Goal: Check status: Check status

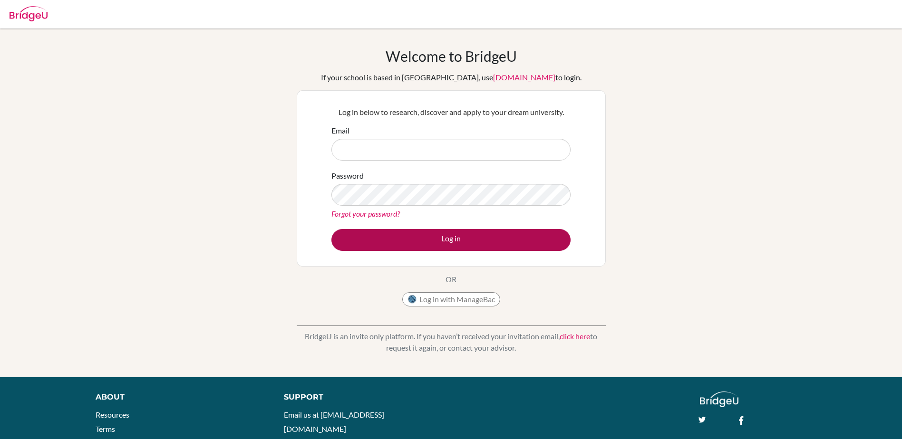
type input "[EMAIL_ADDRESS][DOMAIN_NAME]"
click at [446, 234] on button "Log in" at bounding box center [450, 240] width 239 height 22
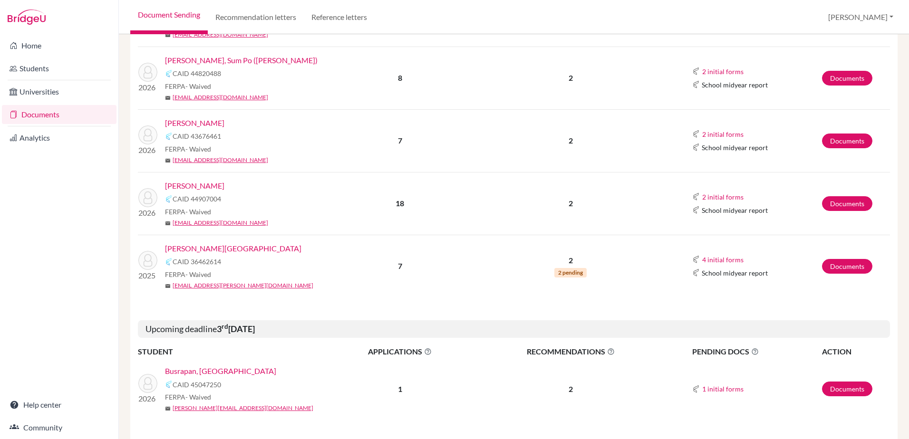
scroll to position [808, 0]
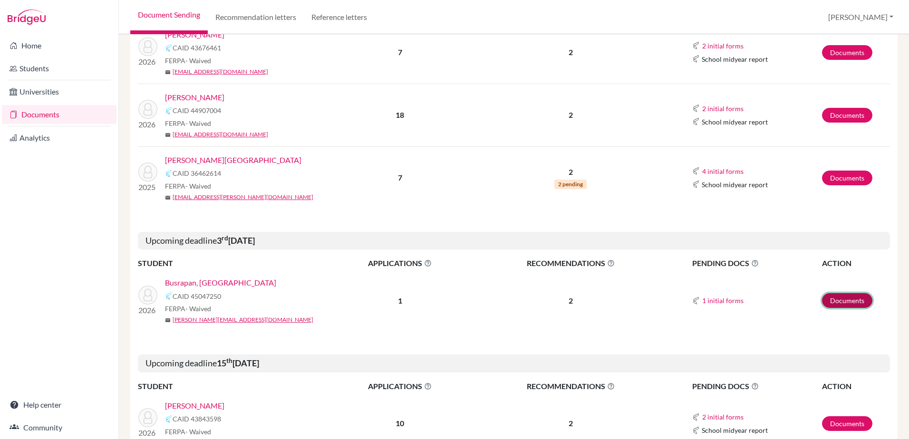
click at [835, 300] on link "Documents" at bounding box center [847, 300] width 50 height 15
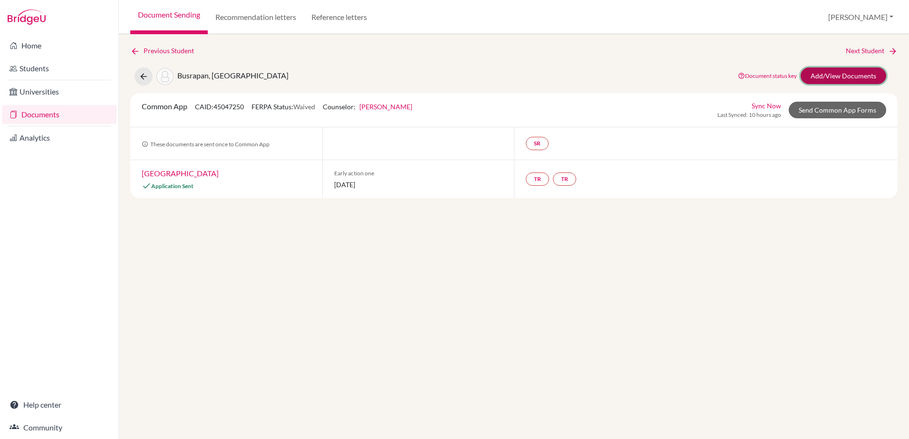
click at [845, 77] on link "Add/View Documents" at bounding box center [844, 76] width 86 height 17
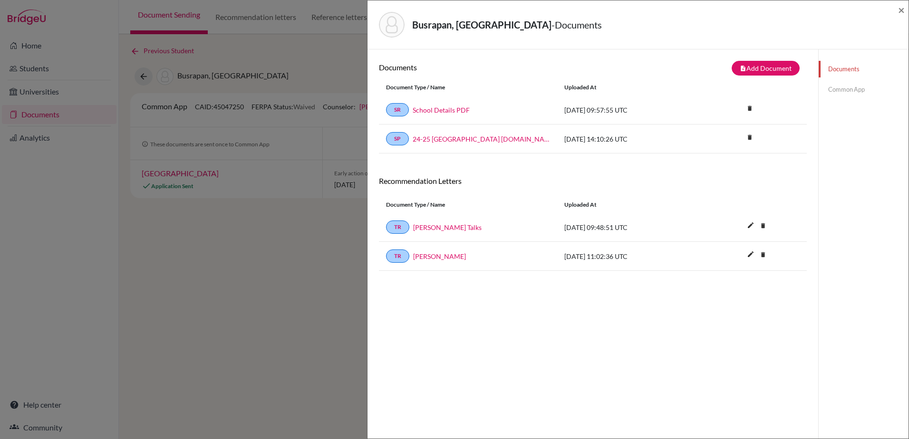
click at [840, 88] on link "Common App" at bounding box center [864, 89] width 90 height 17
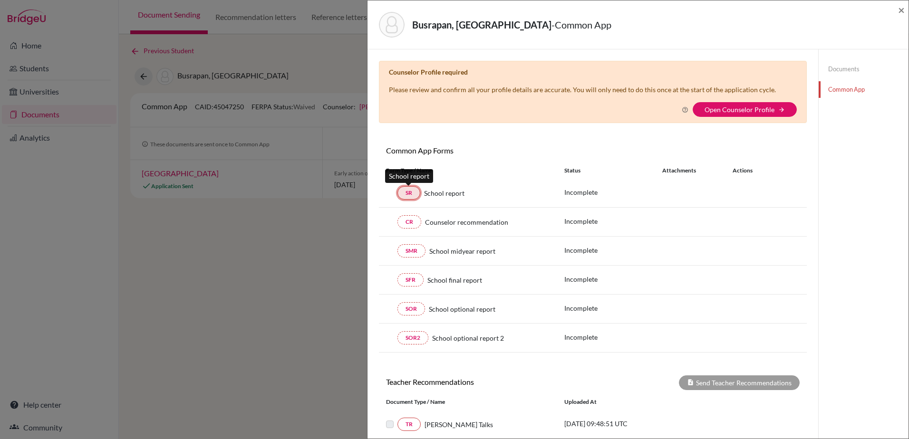
click at [410, 193] on link "SR" at bounding box center [408, 192] width 23 height 13
click at [641, 192] on p "Incomplete" at bounding box center [613, 192] width 98 height 10
click at [836, 68] on link "Documents" at bounding box center [864, 69] width 90 height 17
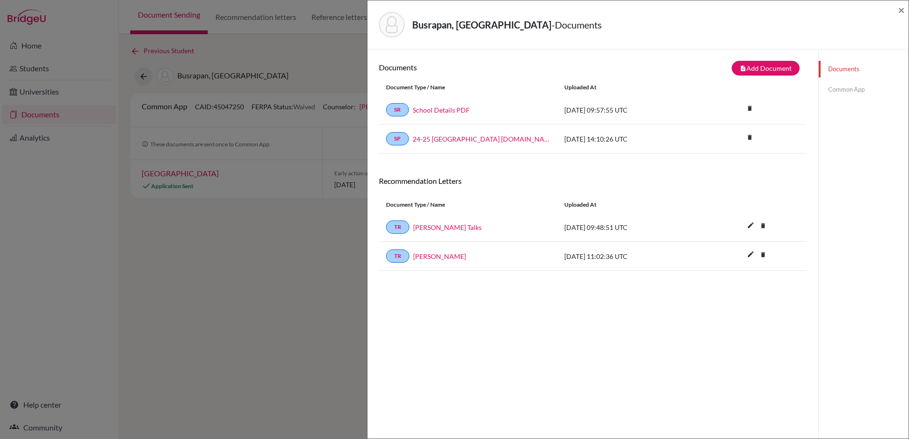
click at [843, 87] on link "Common App" at bounding box center [864, 89] width 90 height 17
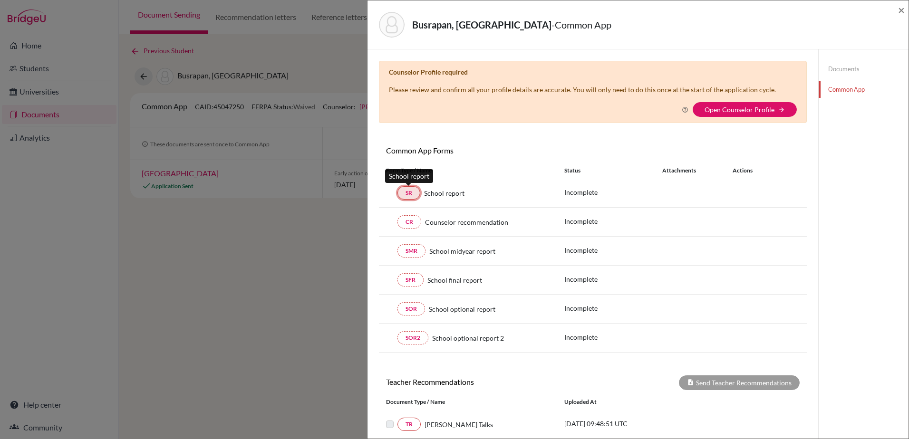
click at [409, 189] on link "SR" at bounding box center [408, 192] width 23 height 13
click at [901, 9] on span "×" at bounding box center [901, 10] width 7 height 14
